Goal: Register for event/course

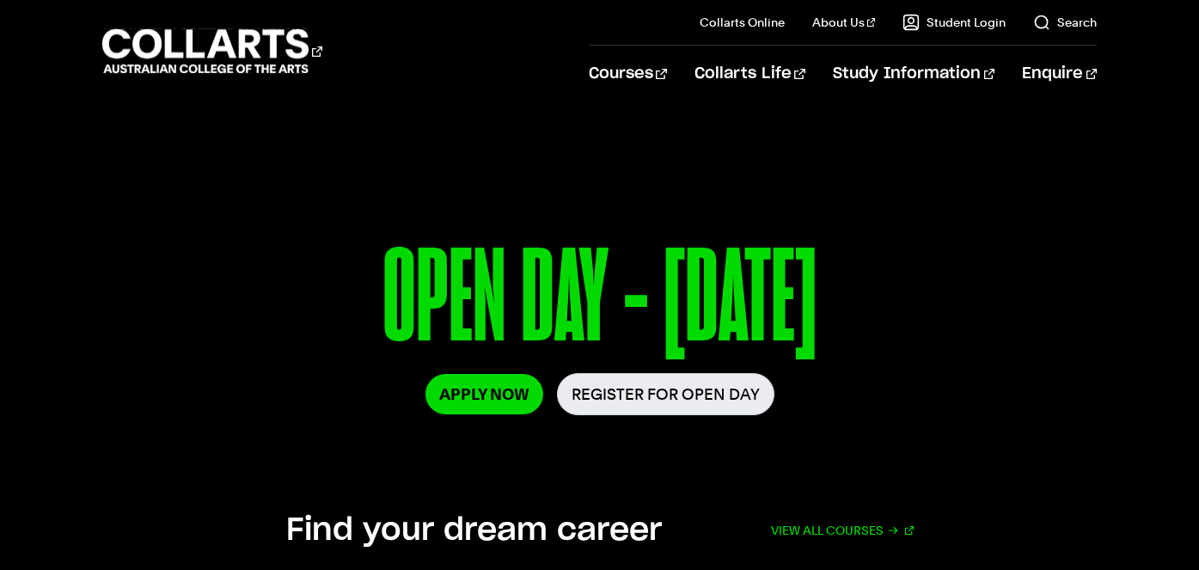
scroll to position [178, 0]
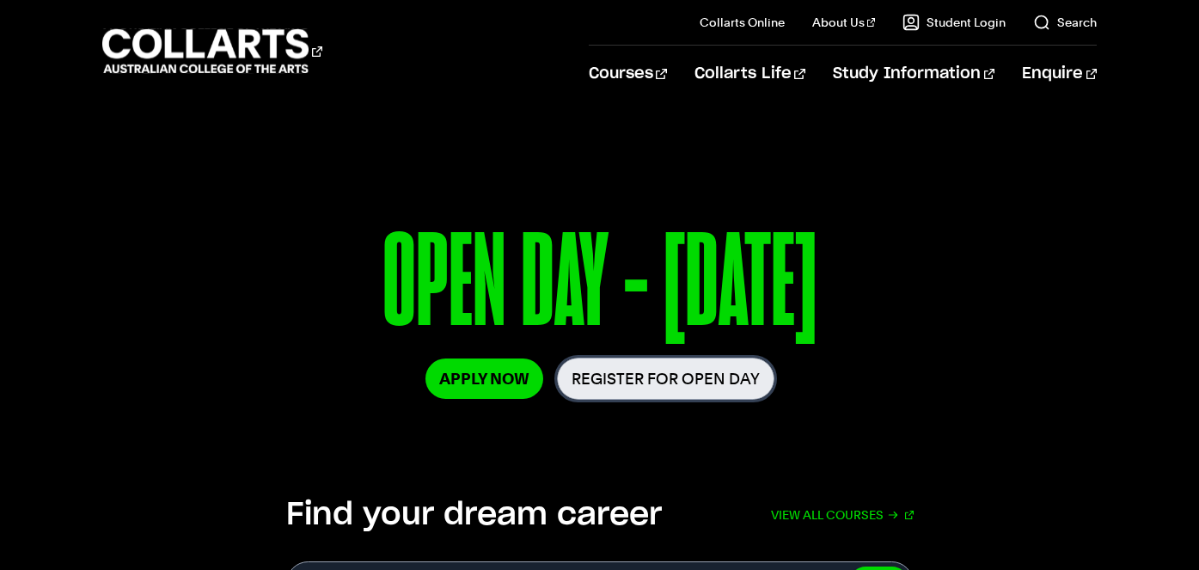
click at [661, 385] on link "Register for Open Day" at bounding box center [666, 379] width 218 height 42
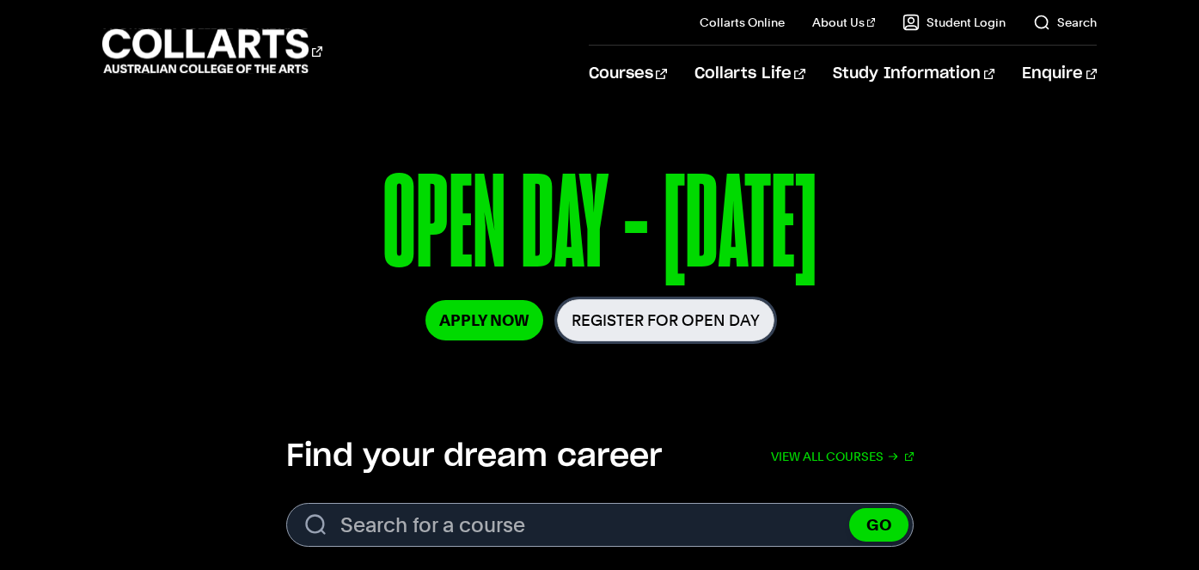
scroll to position [233, 0]
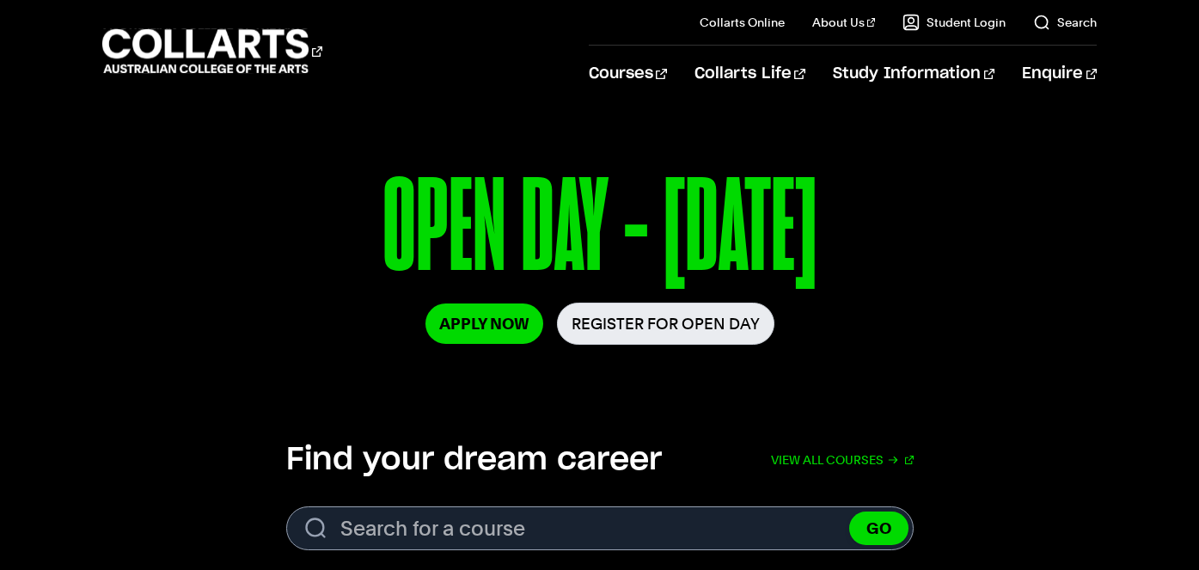
click at [588, 212] on p "OPEN DAY - [DATE]" at bounding box center [600, 232] width 996 height 142
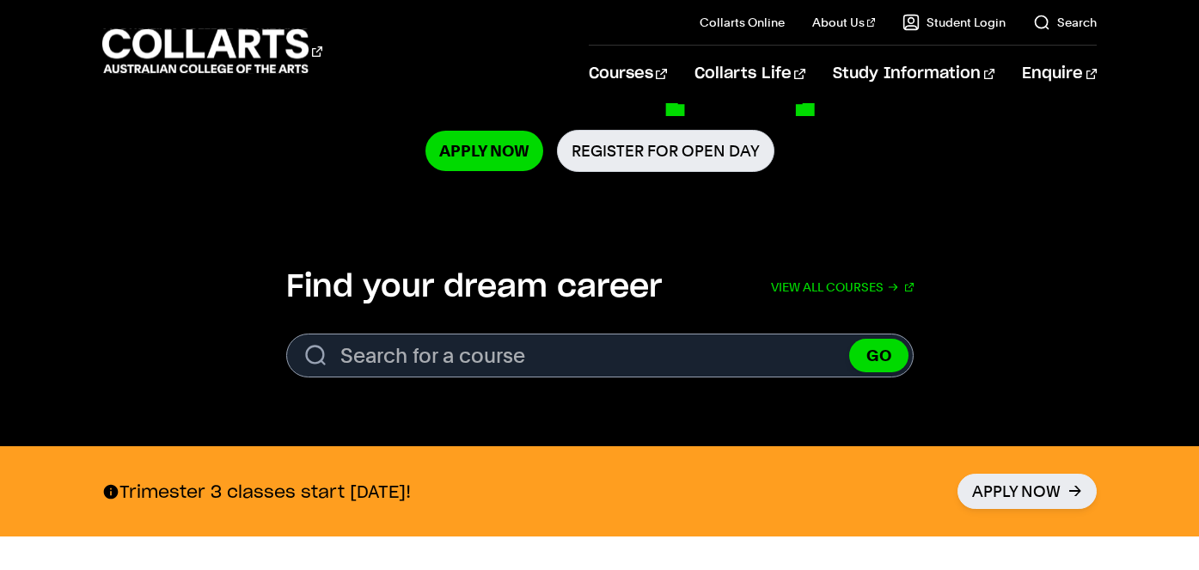
scroll to position [365, 0]
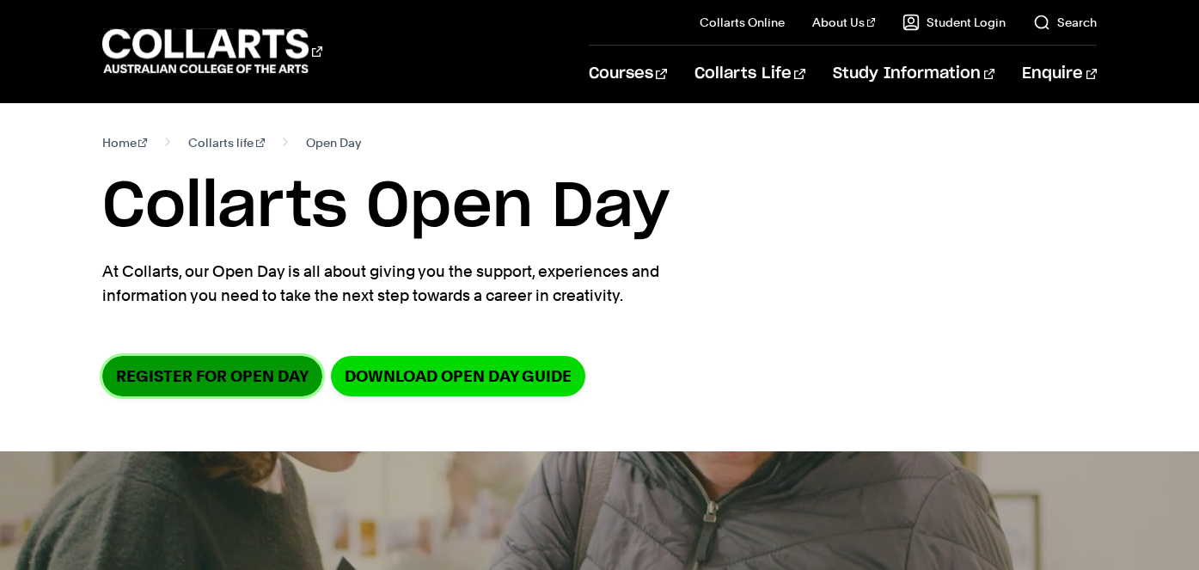
click at [247, 372] on link "Register for Open Day" at bounding box center [212, 376] width 220 height 40
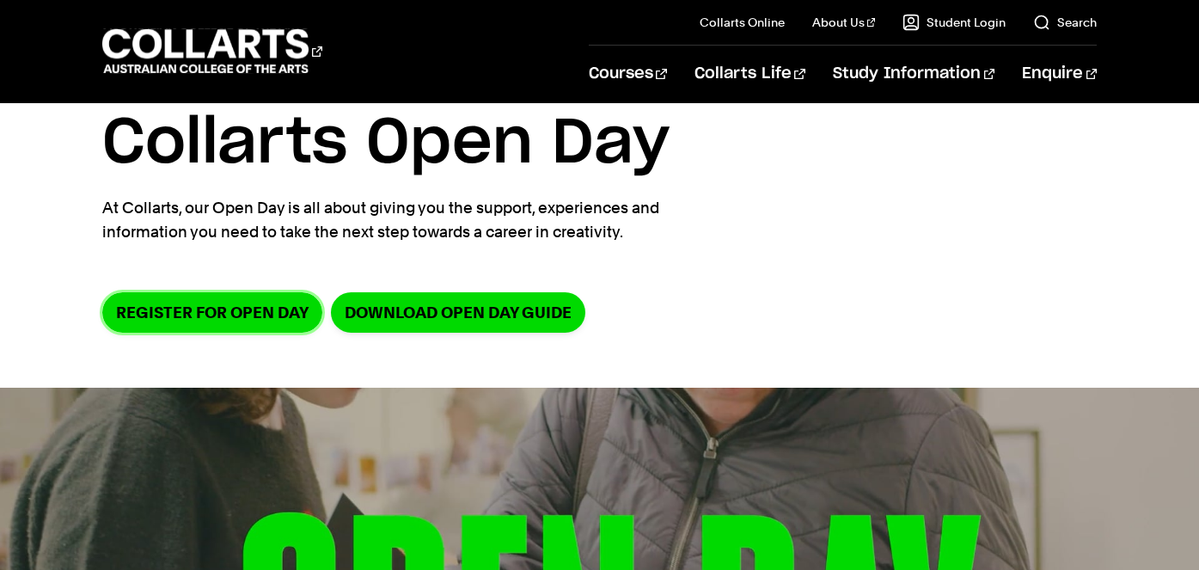
scroll to position [46, 0]
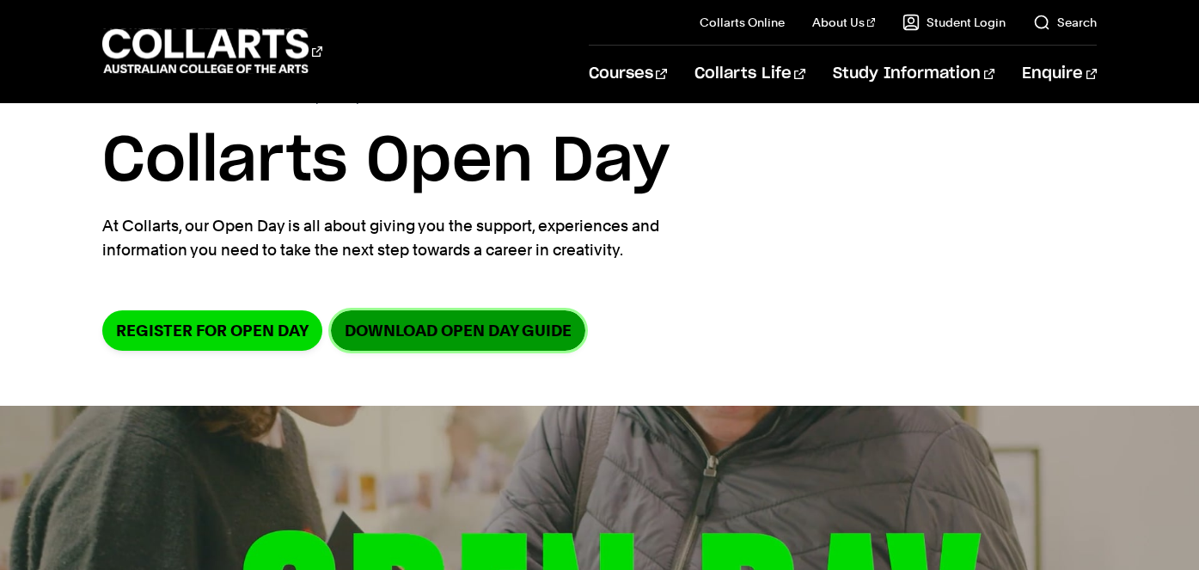
click at [490, 326] on link "DOWNLOAD OPEN DAY GUIDE" at bounding box center [458, 330] width 254 height 40
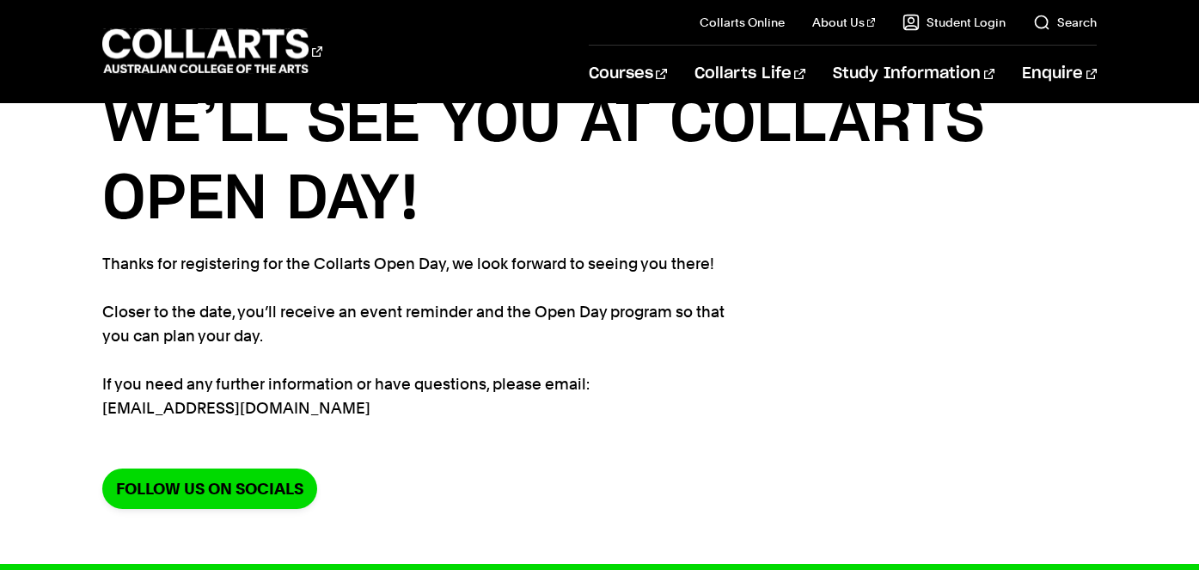
scroll to position [80, 0]
